Goal: Entertainment & Leisure: Consume media (video, audio)

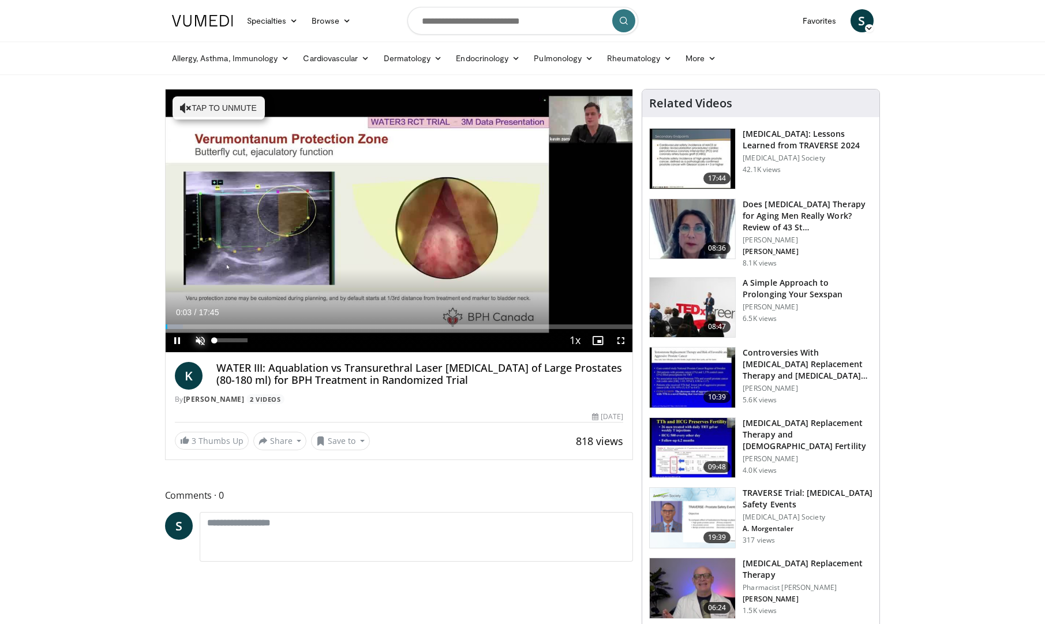
click at [199, 341] on span "Video Player" at bounding box center [200, 340] width 23 height 23
click at [622, 339] on span "Video Player" at bounding box center [620, 340] width 23 height 23
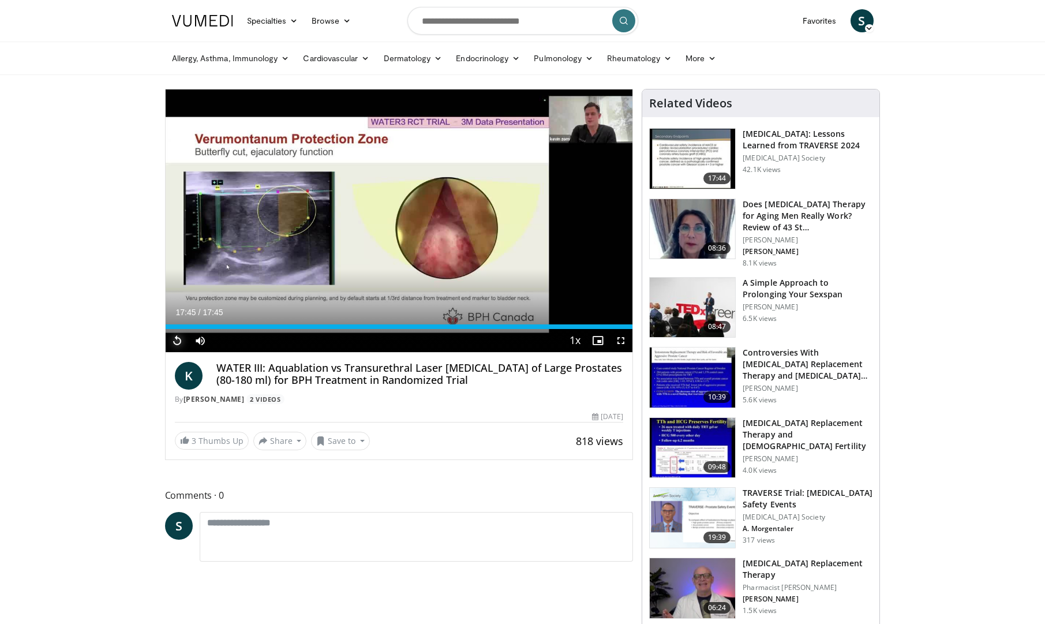
click at [175, 338] on span "Video Player" at bounding box center [177, 340] width 23 height 23
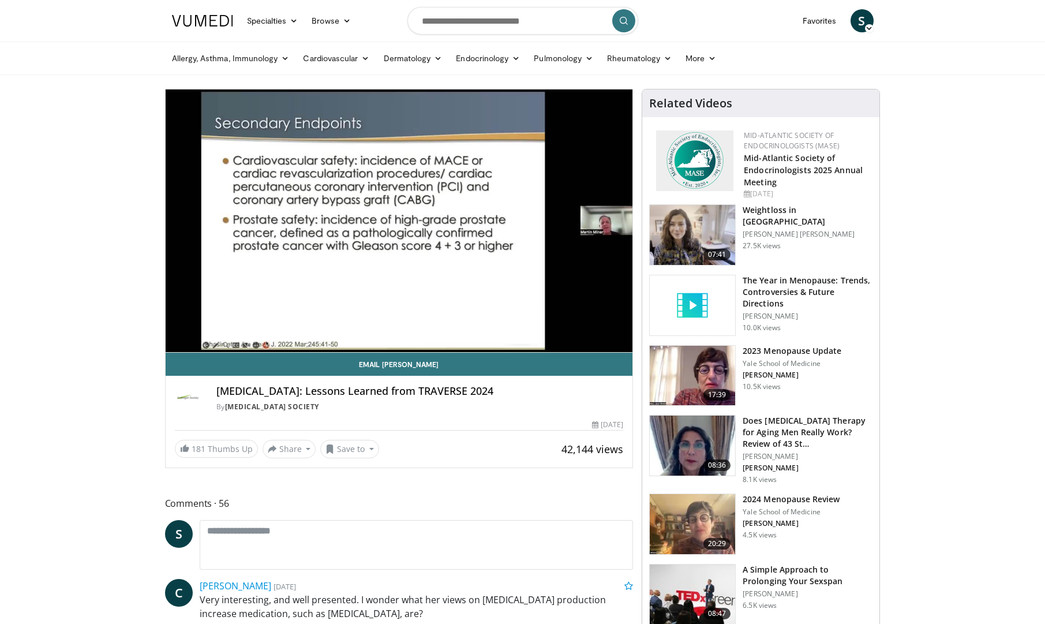
click at [177, 338] on div "10 seconds Tap to unmute" at bounding box center [399, 220] width 467 height 263
